Goal: Information Seeking & Learning: Learn about a topic

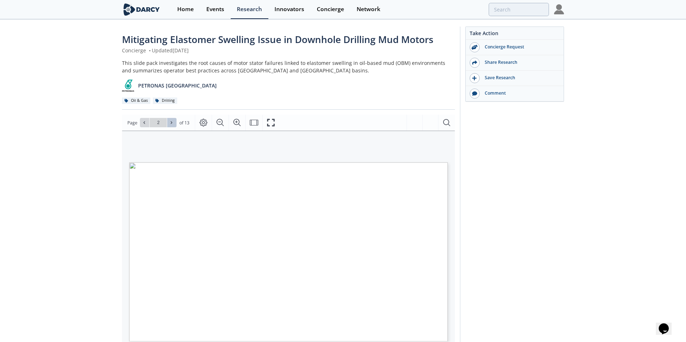
click at [172, 122] on icon at bounding box center [171, 123] width 4 height 4
type input "4"
click at [172, 122] on icon at bounding box center [171, 123] width 4 height 4
type input "5"
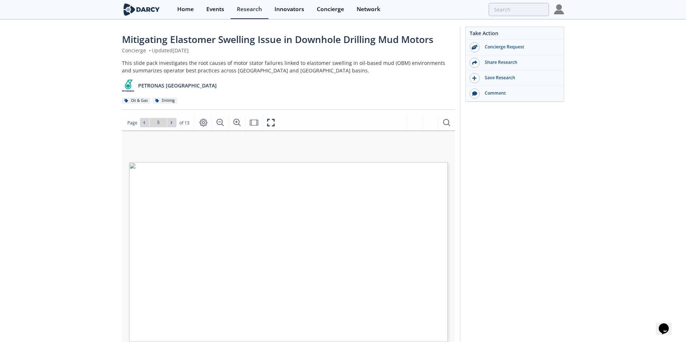
click at [172, 122] on icon at bounding box center [171, 123] width 4 height 4
type input "6"
click at [172, 122] on icon at bounding box center [171, 123] width 4 height 4
type input "7"
click at [172, 122] on icon at bounding box center [171, 123] width 4 height 4
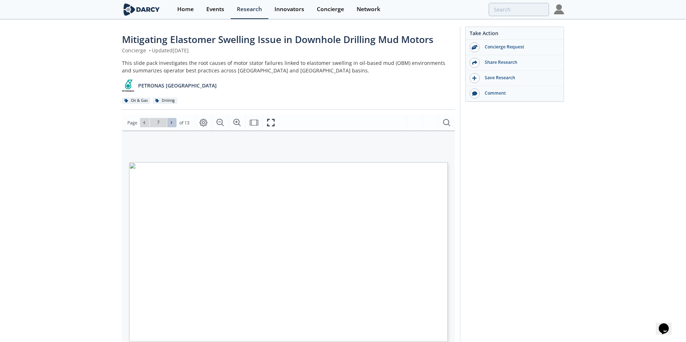
type input "8"
